Goal: Task Accomplishment & Management: Complete application form

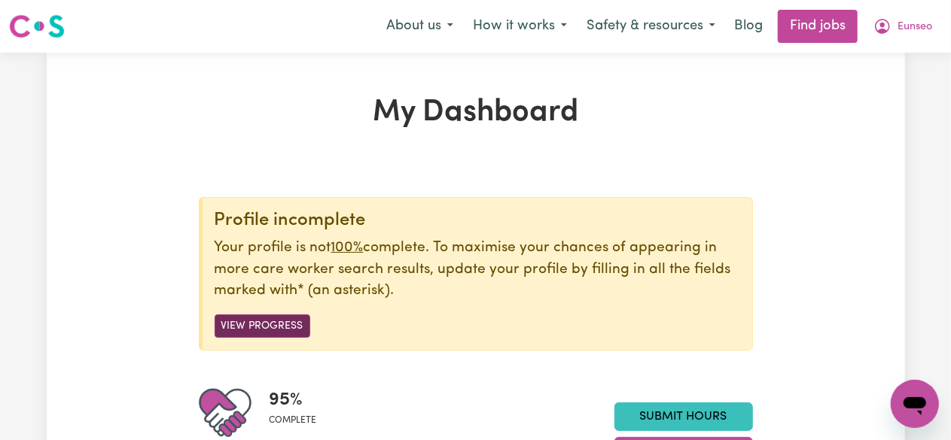
click at [268, 324] on button "View Progress" at bounding box center [263, 326] width 96 height 23
click at [279, 324] on button "View Progress" at bounding box center [263, 326] width 96 height 23
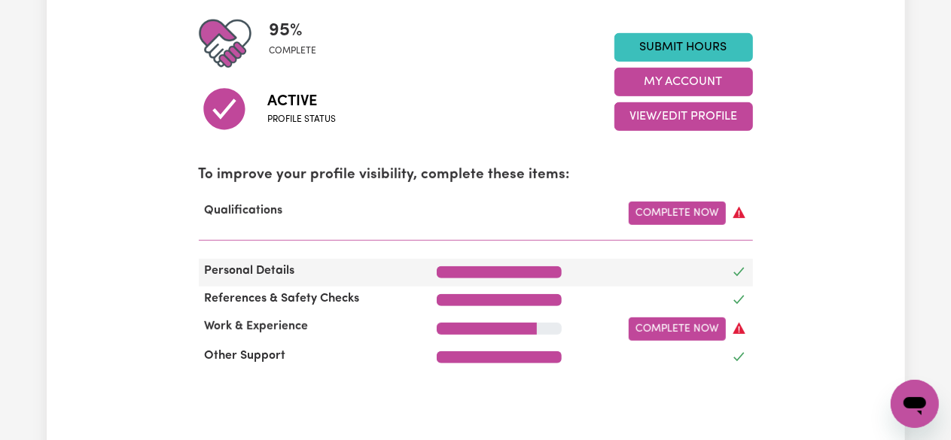
scroll to position [452, 0]
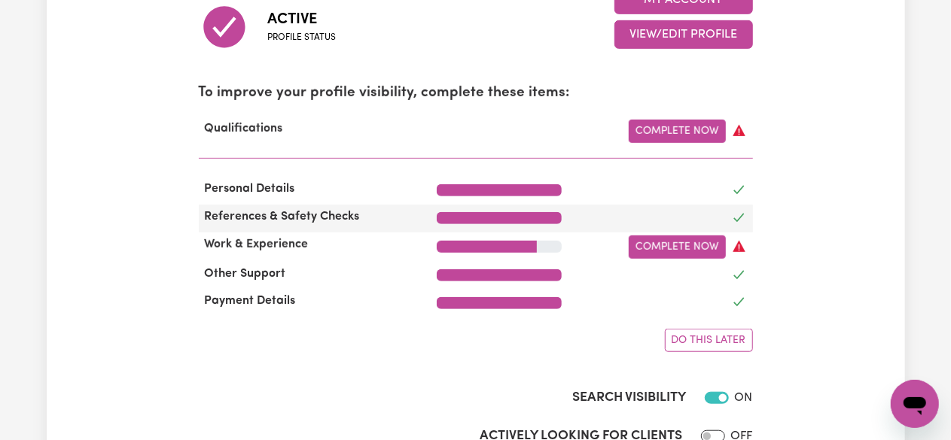
drag, startPoint x: 311, startPoint y: 215, endPoint x: 443, endPoint y: 210, distance: 131.8
click at [312, 218] on span "References & Safety Checks" at bounding box center [282, 217] width 167 height 12
drag, startPoint x: 501, startPoint y: 210, endPoint x: 581, endPoint y: 213, distance: 80.6
click at [565, 212] on div at bounding box center [499, 219] width 143 height 22
click at [592, 213] on div at bounding box center [666, 219] width 190 height 22
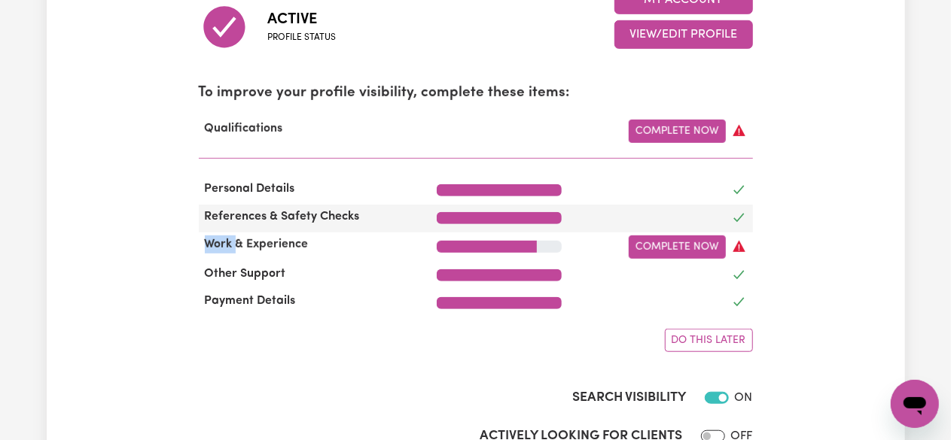
click at [592, 213] on div at bounding box center [666, 219] width 190 height 22
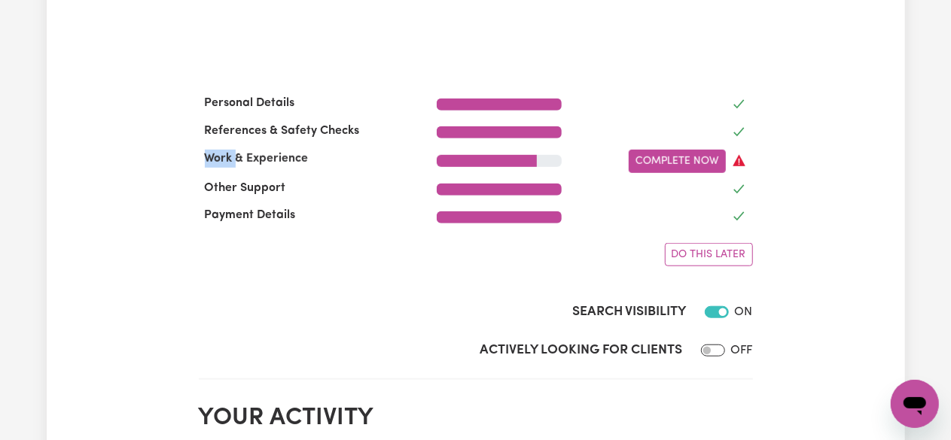
scroll to position [527, 0]
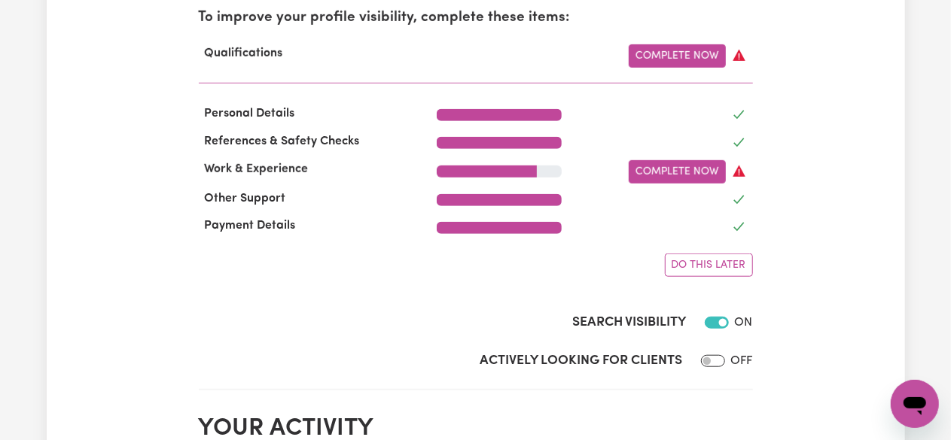
click at [872, 258] on div "My Dashboard Profile incomplete Your profile is not 100% complete. To maximise …" at bounding box center [476, 441] width 858 height 1747
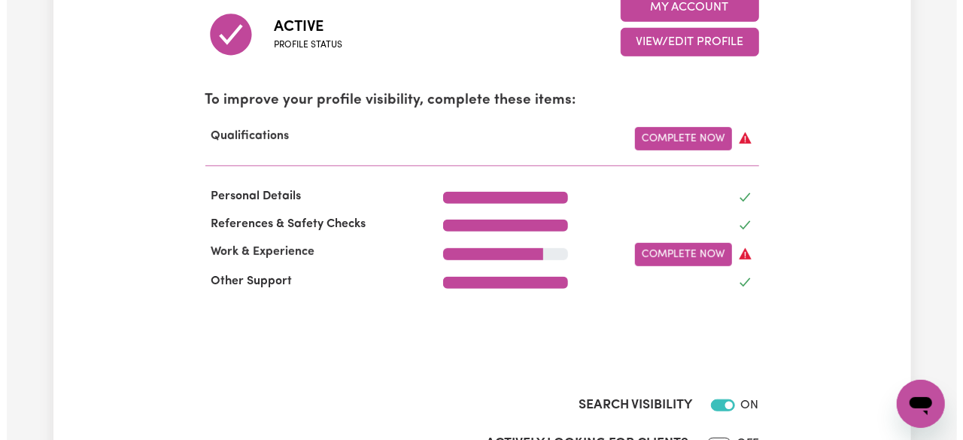
scroll to position [226, 0]
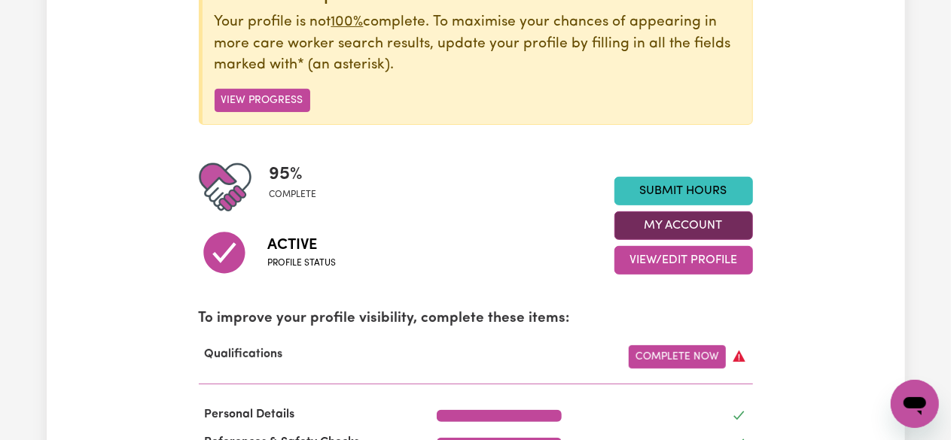
click at [705, 225] on button "My Account" at bounding box center [683, 226] width 139 height 29
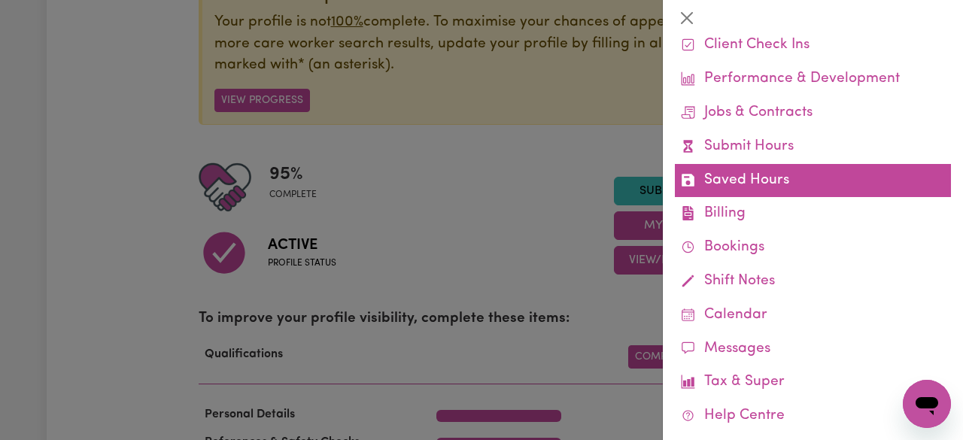
scroll to position [0, 0]
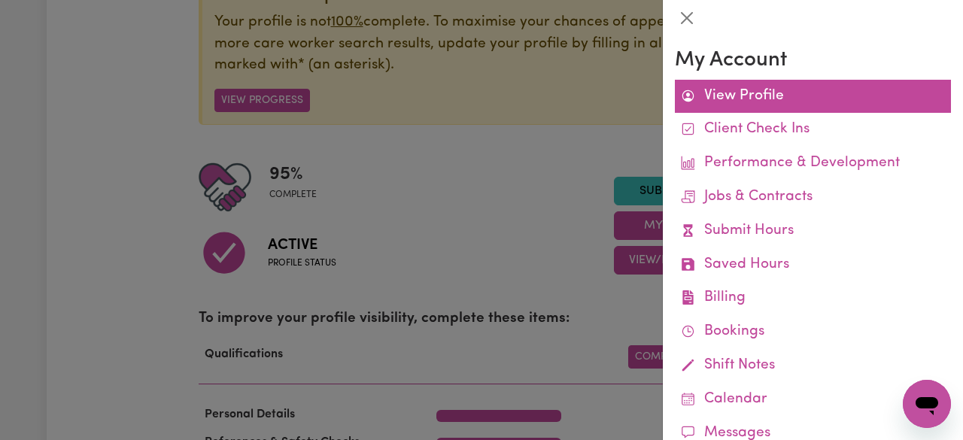
click at [792, 105] on link "View Profile" at bounding box center [813, 97] width 276 height 34
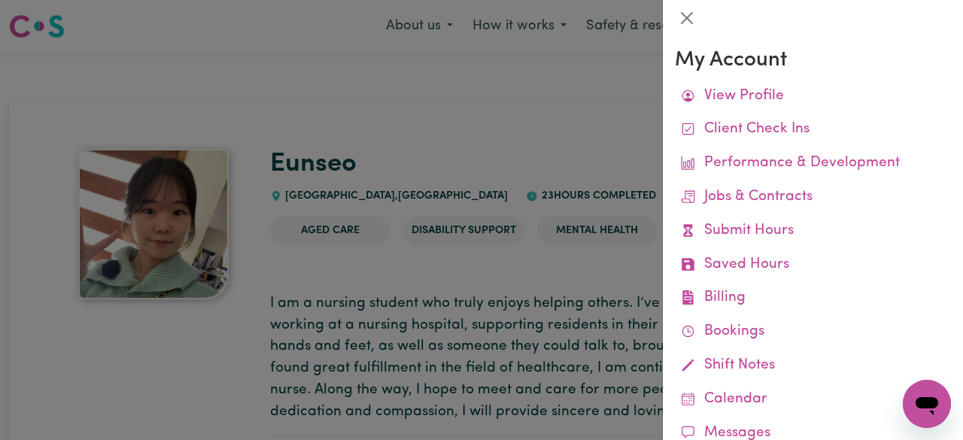
click at [573, 294] on div at bounding box center [481, 220] width 963 height 440
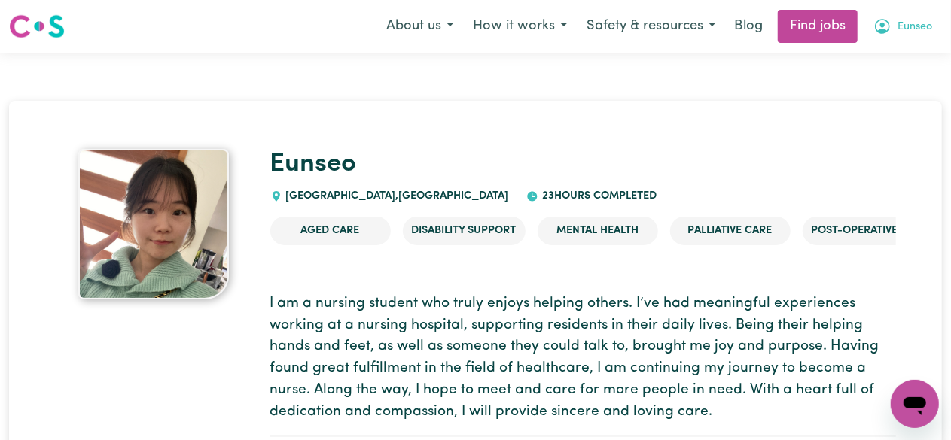
click at [915, 23] on span "Eunseo" at bounding box center [914, 27] width 35 height 17
click at [487, 27] on button "How it works" at bounding box center [520, 27] width 114 height 32
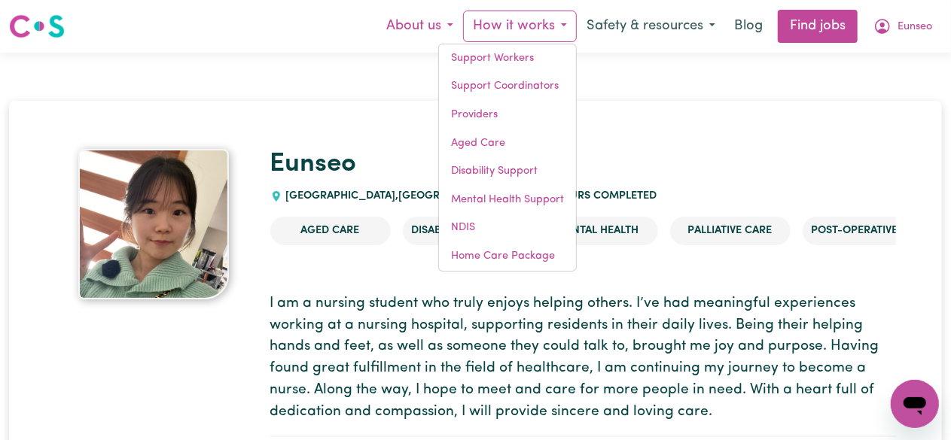
click at [443, 20] on button "About us" at bounding box center [419, 27] width 87 height 32
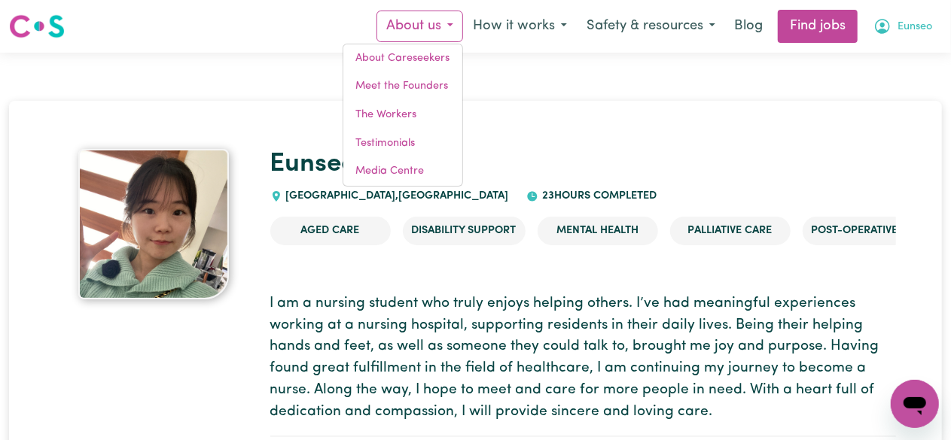
click at [908, 35] on button "Eunseo" at bounding box center [902, 27] width 78 height 32
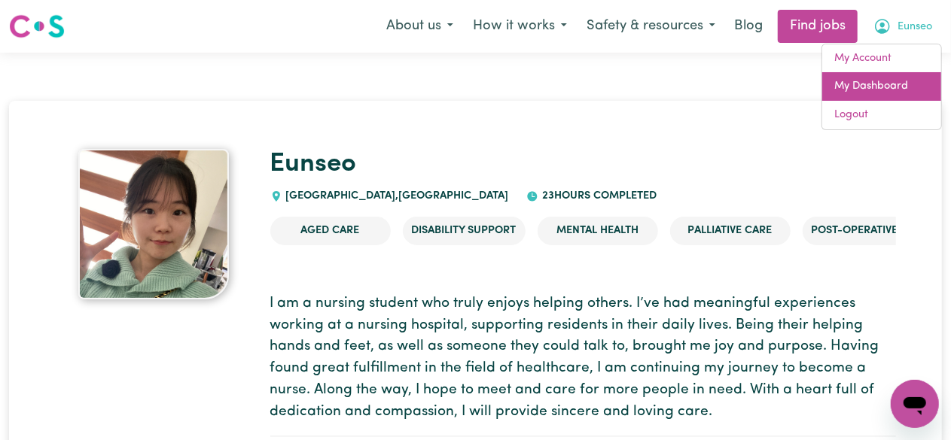
click at [896, 78] on link "My Dashboard" at bounding box center [881, 86] width 119 height 29
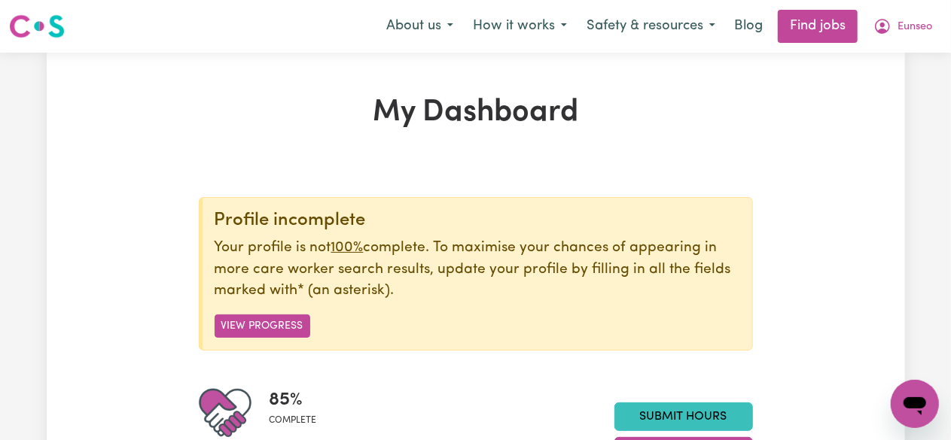
scroll to position [75, 0]
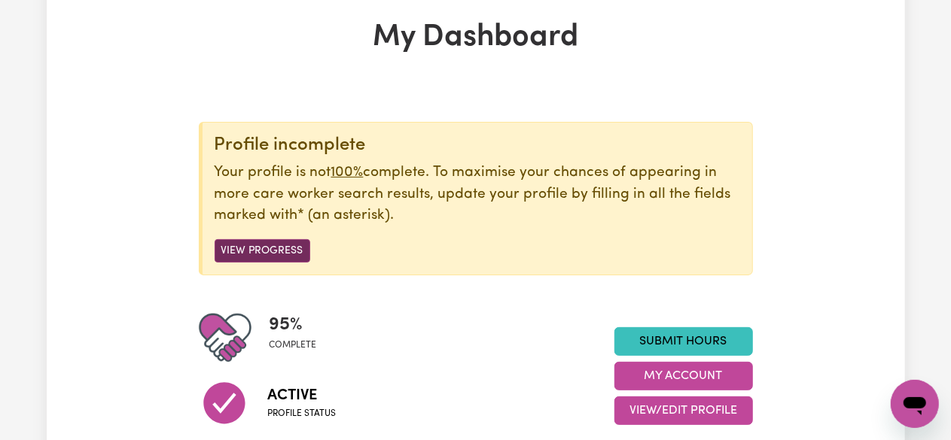
click at [283, 246] on button "View Progress" at bounding box center [263, 250] width 96 height 23
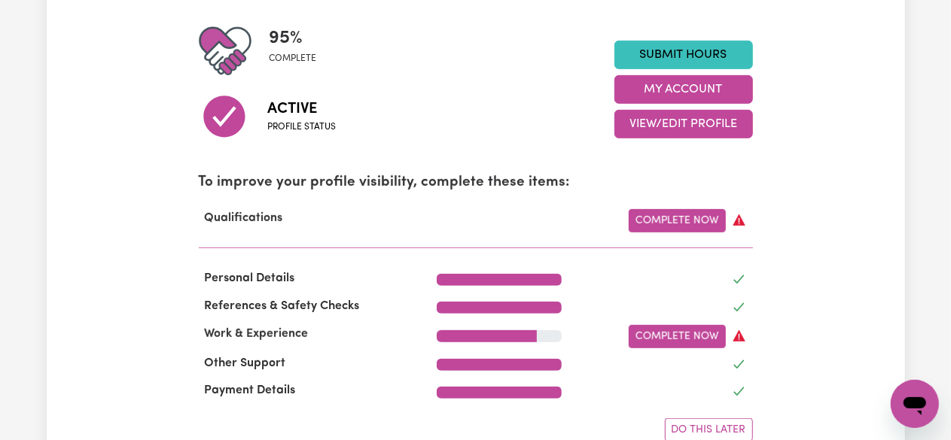
scroll to position [376, 0]
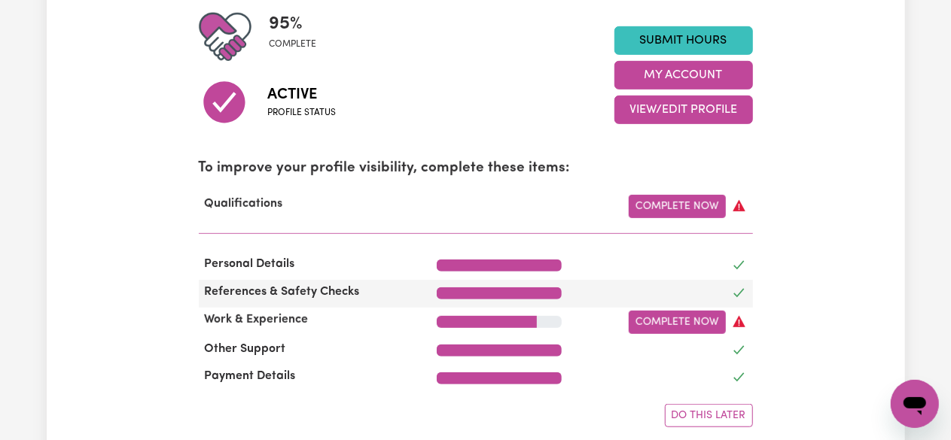
click at [330, 293] on span "References & Safety Checks" at bounding box center [282, 292] width 167 height 12
click at [332, 294] on span "References & Safety Checks" at bounding box center [282, 292] width 167 height 12
click at [333, 294] on span "References & Safety Checks" at bounding box center [282, 292] width 167 height 12
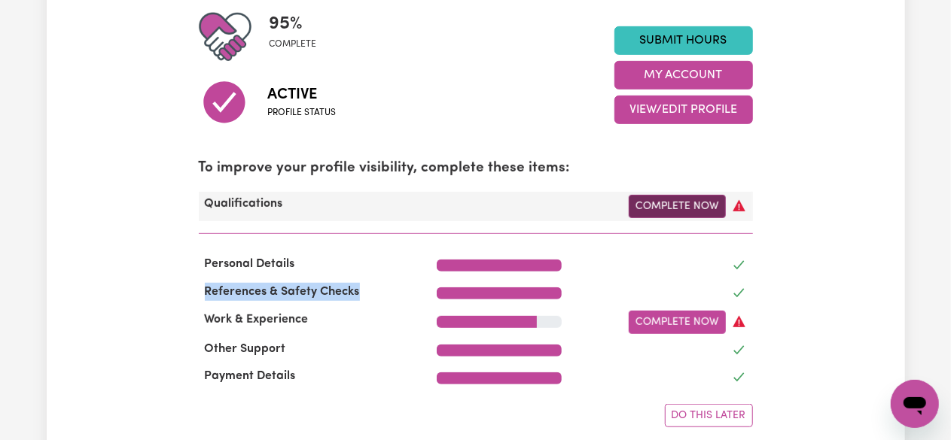
click at [656, 205] on link "Complete Now" at bounding box center [677, 206] width 97 height 23
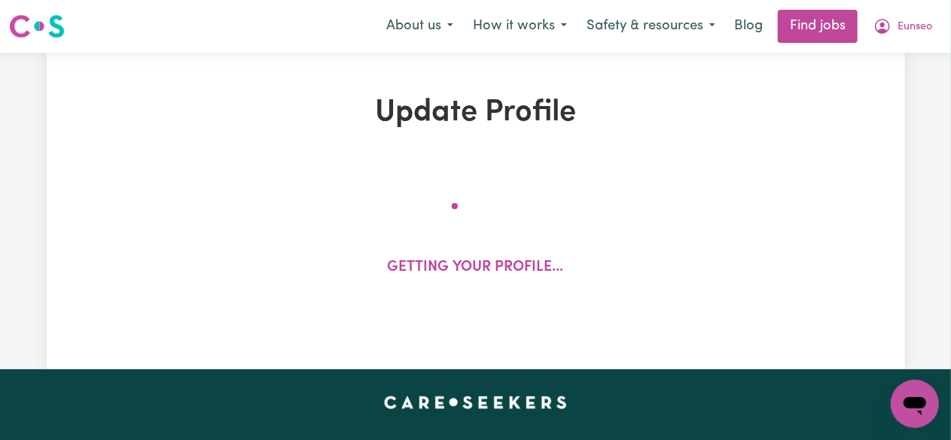
select select "2023"
select select "2024"
select select "Certificate III (Individual Support)"
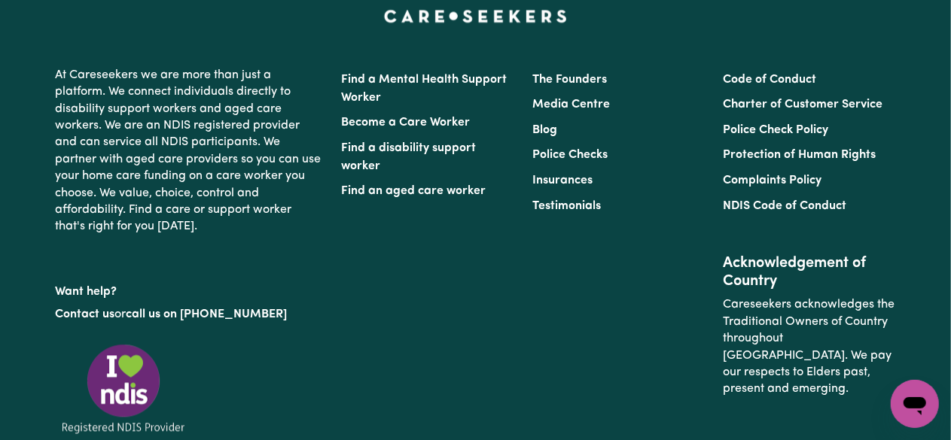
scroll to position [4065, 0]
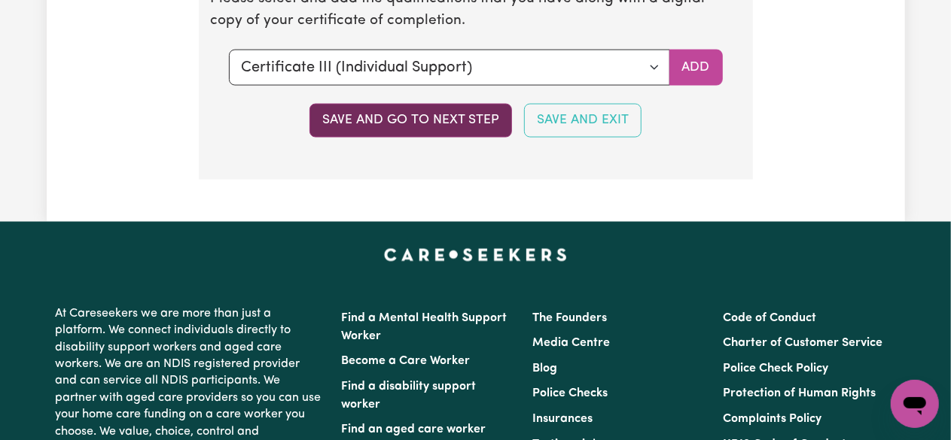
click at [491, 132] on button "Save and go to next step" at bounding box center [410, 120] width 202 height 33
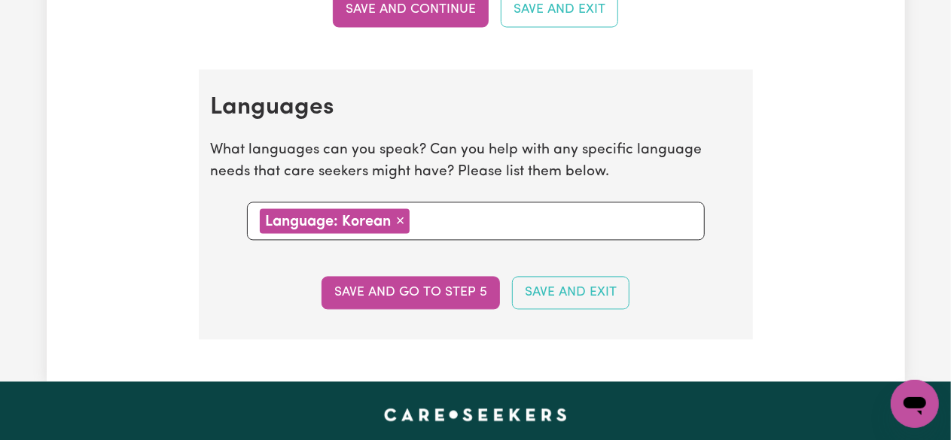
scroll to position [1731, 0]
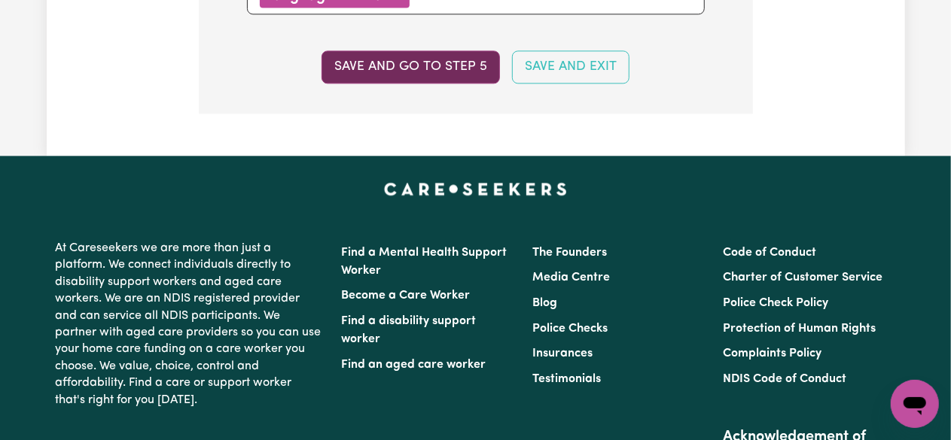
click at [460, 73] on button "Save and go to step 5" at bounding box center [410, 66] width 178 height 33
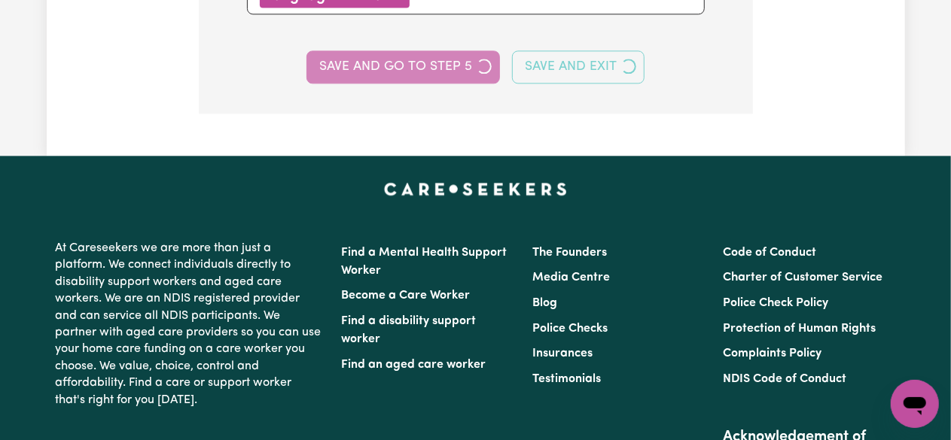
select select "I am working in another industry"
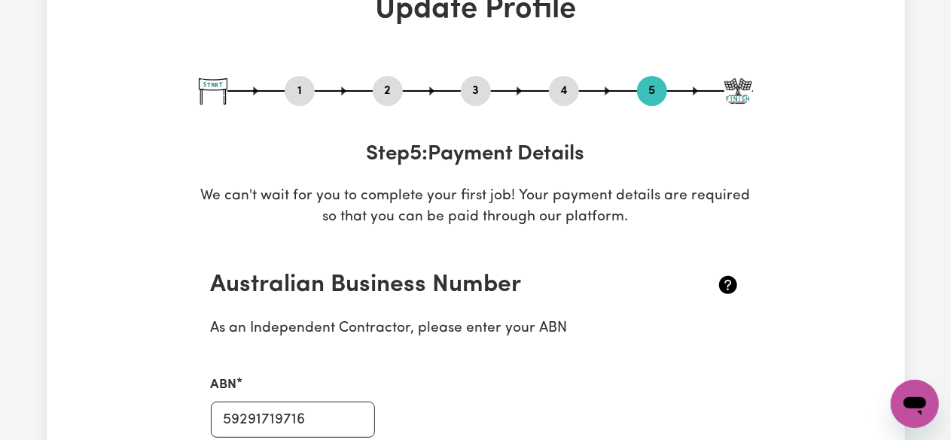
scroll to position [0, 0]
